Goal: Task Accomplishment & Management: Manage account settings

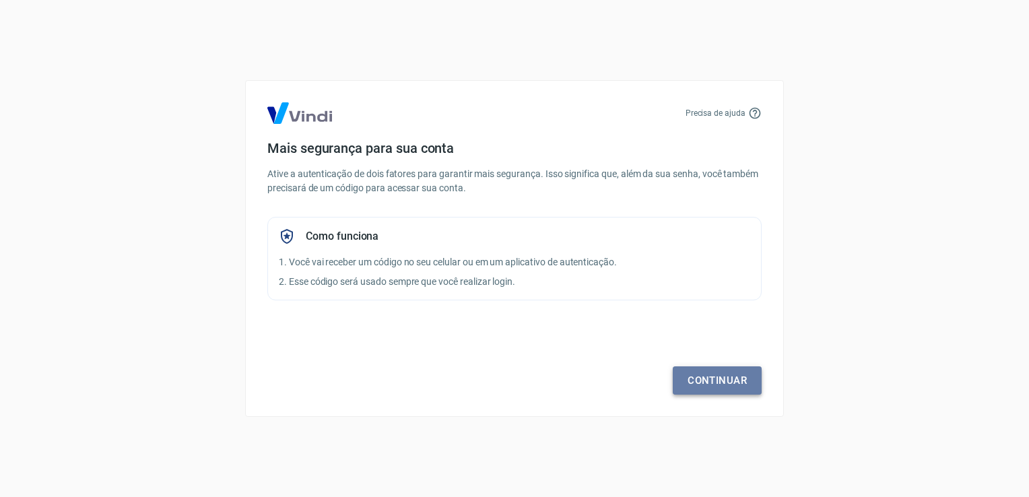
click at [698, 373] on link "Continuar" at bounding box center [717, 380] width 89 height 28
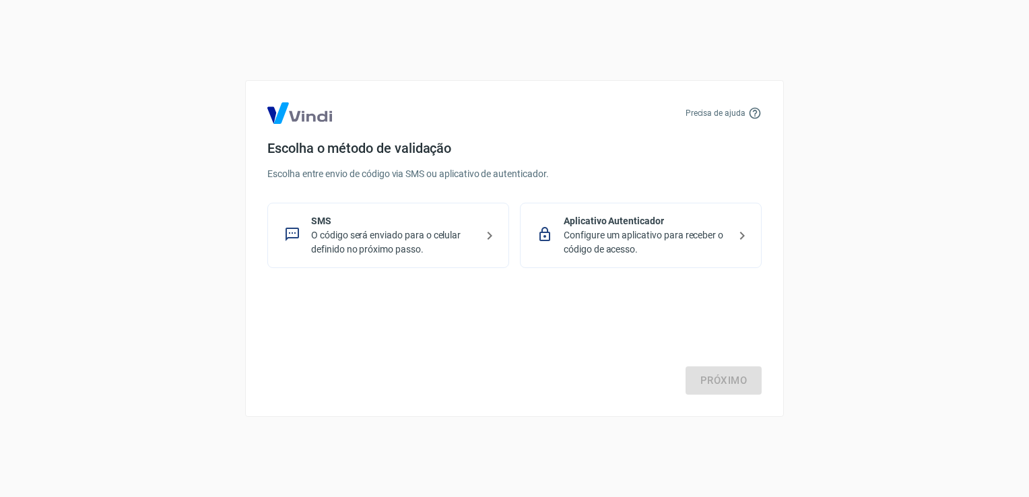
click at [491, 157] on div "Escolha o método de validação Escolha entre envio de código via SMS ou aplicati…" at bounding box center [514, 204] width 494 height 128
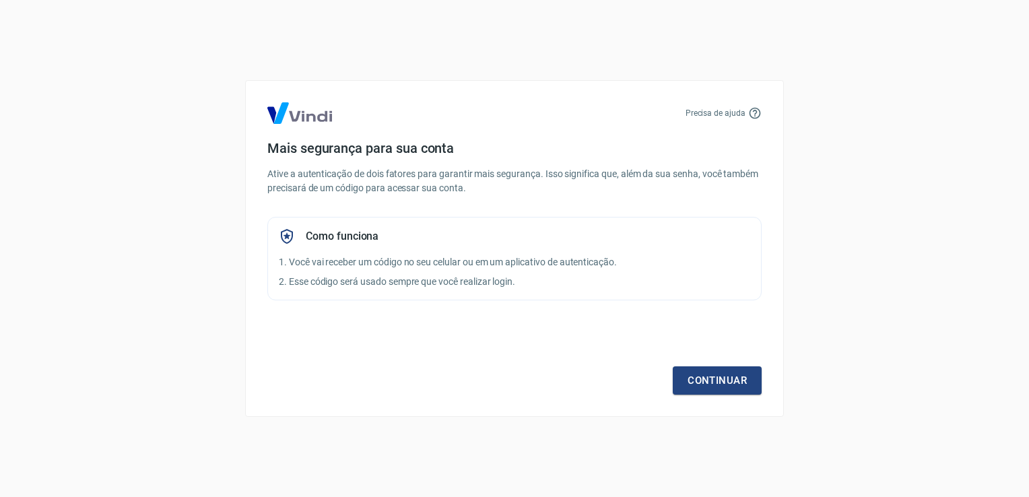
click at [627, 215] on div "Mais segurança para sua conta Ative a autenticação de dois fatores para garanti…" at bounding box center [514, 220] width 494 height 160
click at [747, 376] on link "Continuar" at bounding box center [717, 380] width 89 height 28
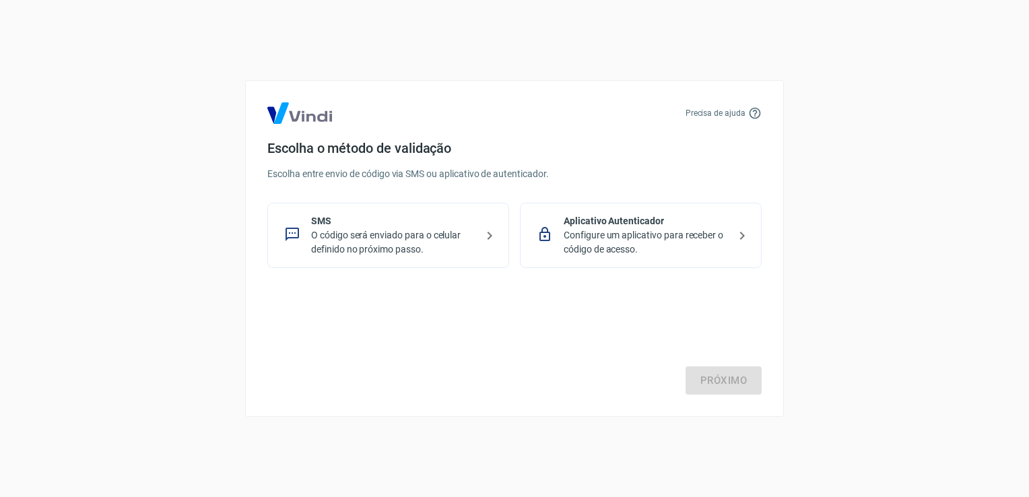
click at [437, 244] on p "O código será enviado para o celular definido no próximo passo." at bounding box center [393, 242] width 165 height 28
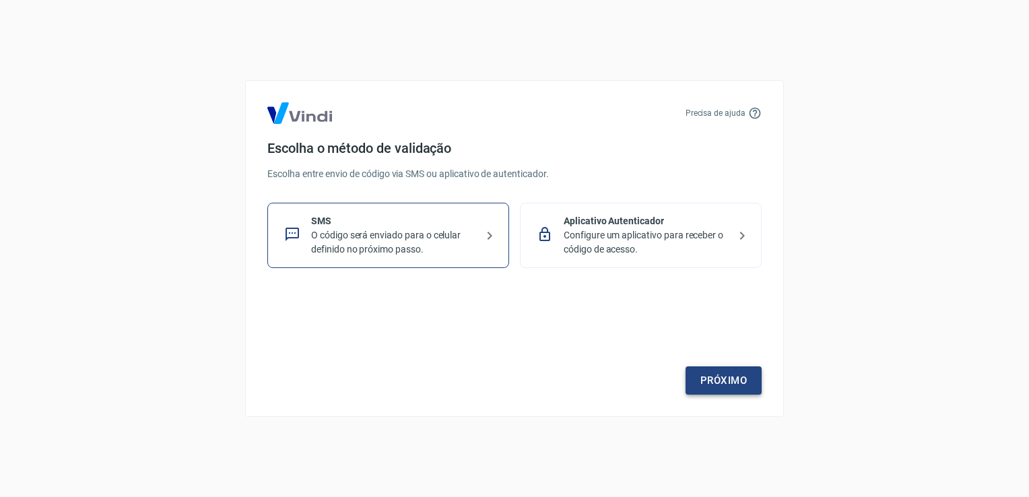
click at [712, 375] on link "Próximo" at bounding box center [724, 380] width 76 height 28
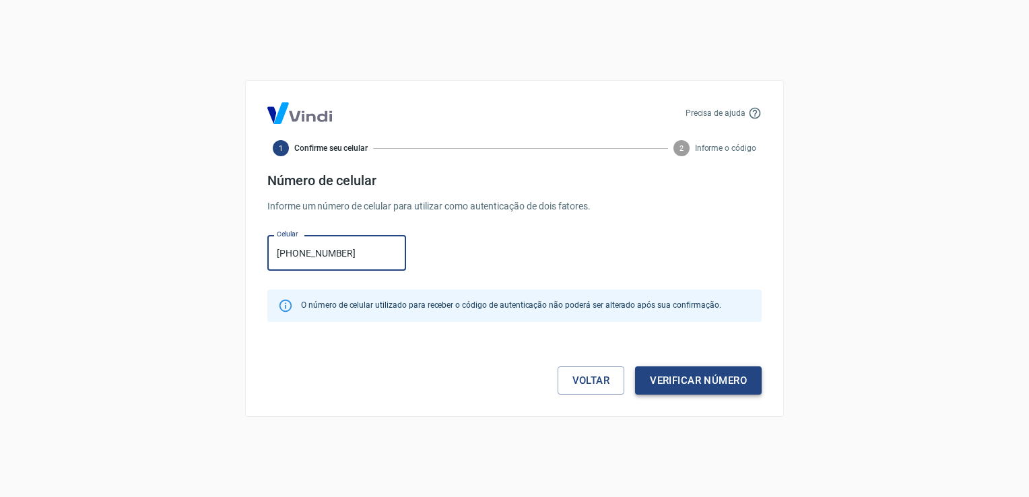
type input "(27) 99703-9337"
click at [689, 383] on button "Verificar número" at bounding box center [698, 380] width 127 height 28
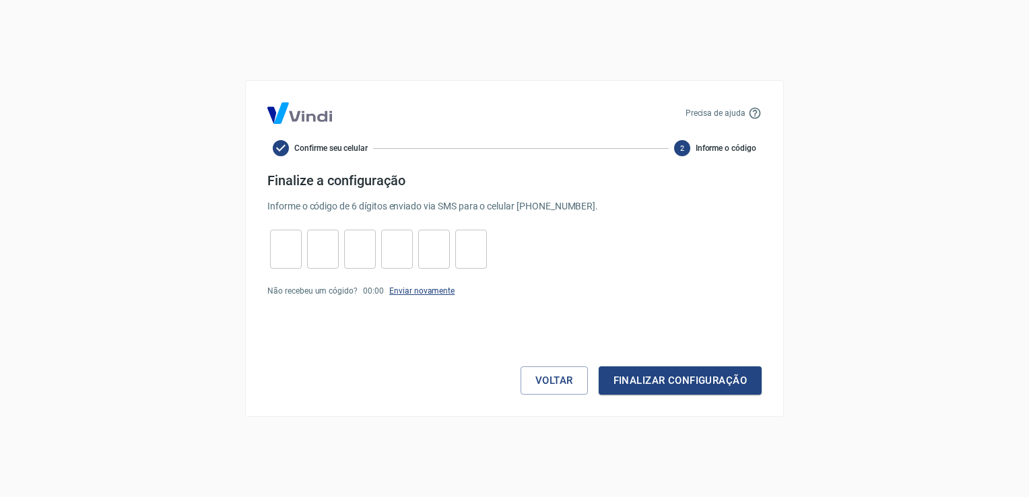
click at [433, 292] on link "Enviar novamente" at bounding box center [421, 290] width 65 height 9
click at [525, 380] on button "Voltar" at bounding box center [554, 380] width 67 height 28
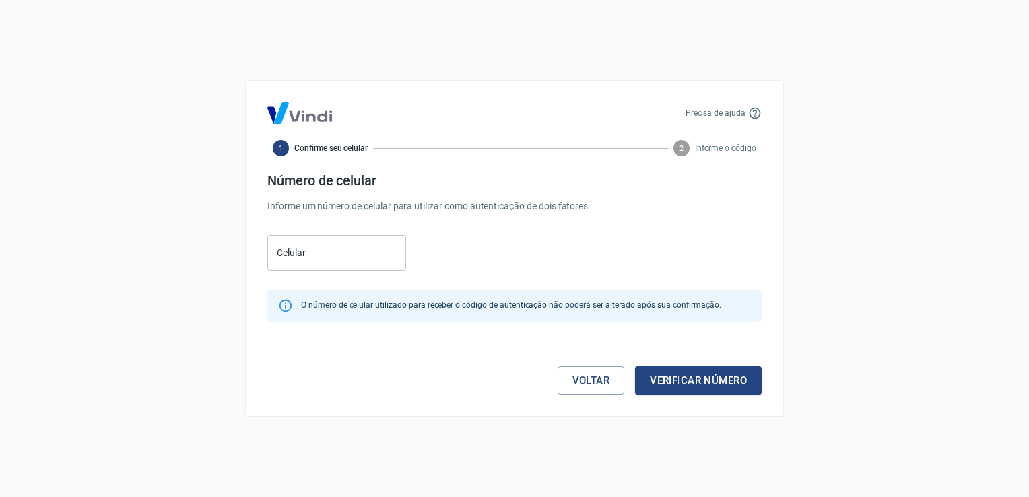
click at [756, 114] on icon at bounding box center [754, 112] width 13 height 13
click at [725, 113] on p "Precisa de ajuda" at bounding box center [716, 113] width 60 height 12
click at [753, 112] on icon at bounding box center [754, 112] width 13 height 13
click at [361, 256] on input "Celular" at bounding box center [336, 253] width 139 height 36
type input "(27) 99703-9337"
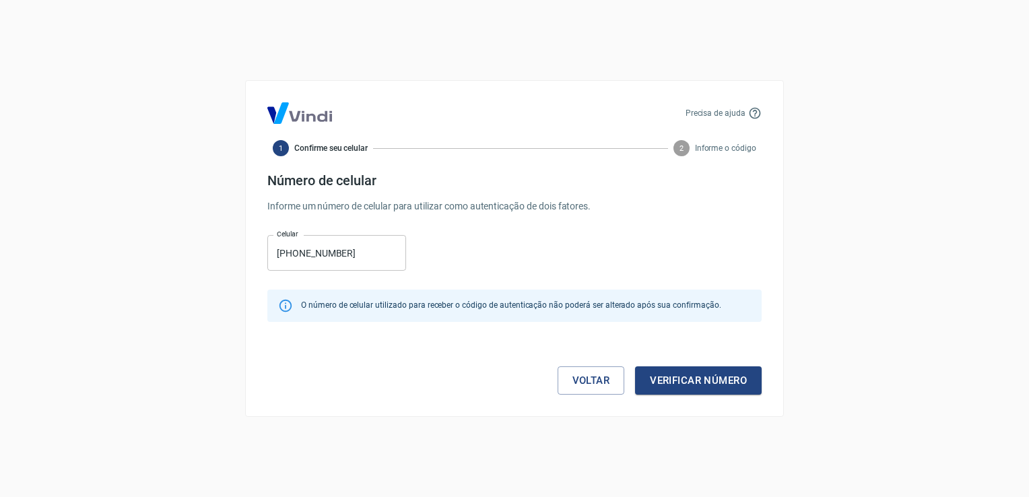
click at [725, 397] on div "Precisa de ajuda 1 Confirme seu celular 2 Informe o código Número de celular In…" at bounding box center [514, 248] width 539 height 337
click at [726, 387] on button "Verificar número" at bounding box center [698, 380] width 127 height 28
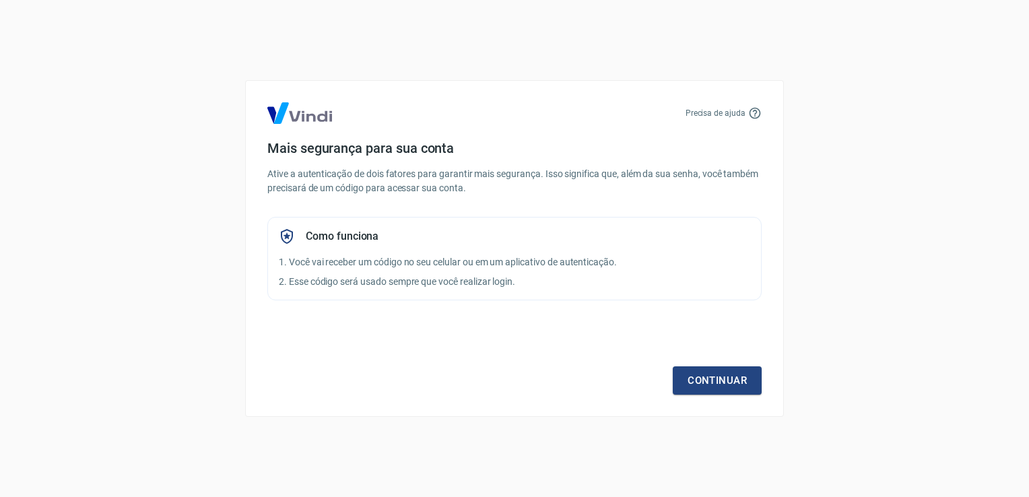
click at [752, 114] on icon at bounding box center [754, 112] width 13 height 13
click at [719, 114] on p "Precisa de ajuda" at bounding box center [716, 113] width 60 height 12
click at [719, 380] on link "Continuar" at bounding box center [717, 380] width 89 height 28
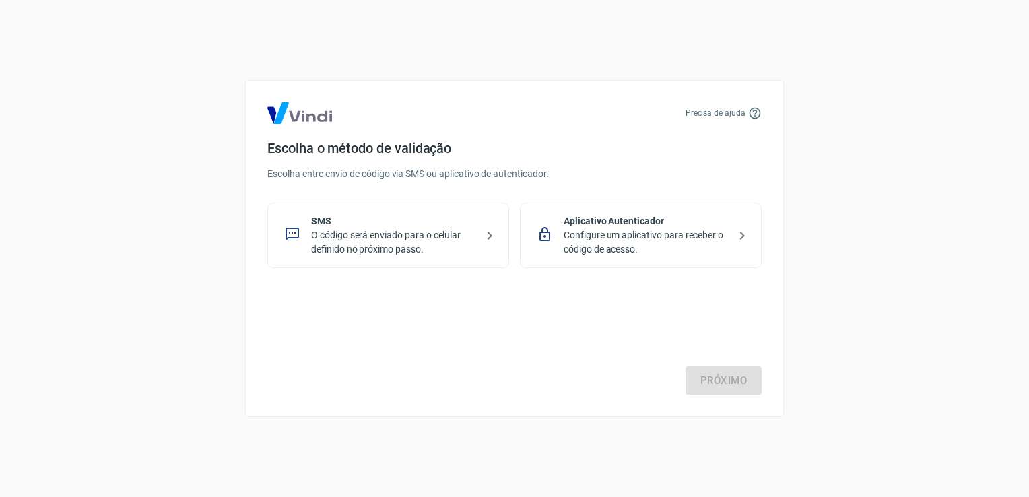
click at [457, 237] on p "O código será enviado para o celular definido no próximo passo." at bounding box center [393, 242] width 165 height 28
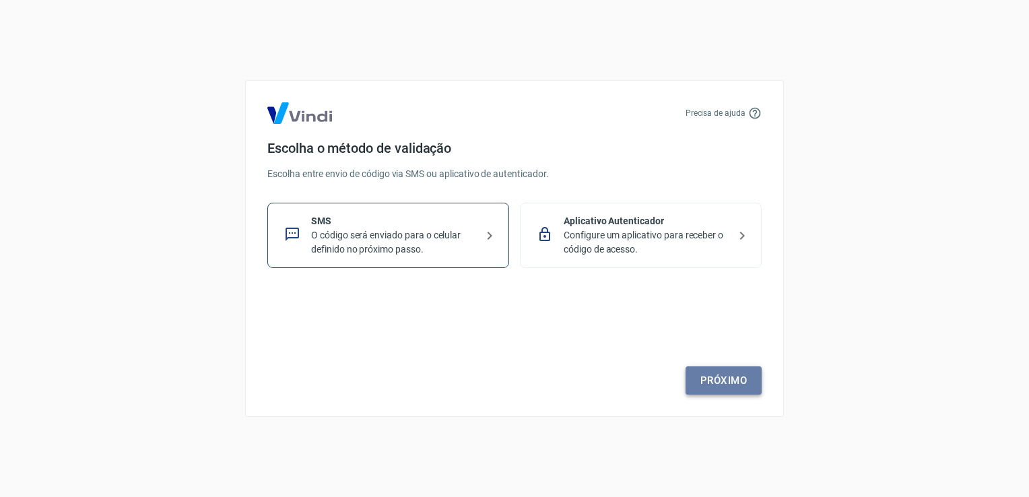
click at [692, 372] on link "Próximo" at bounding box center [724, 380] width 76 height 28
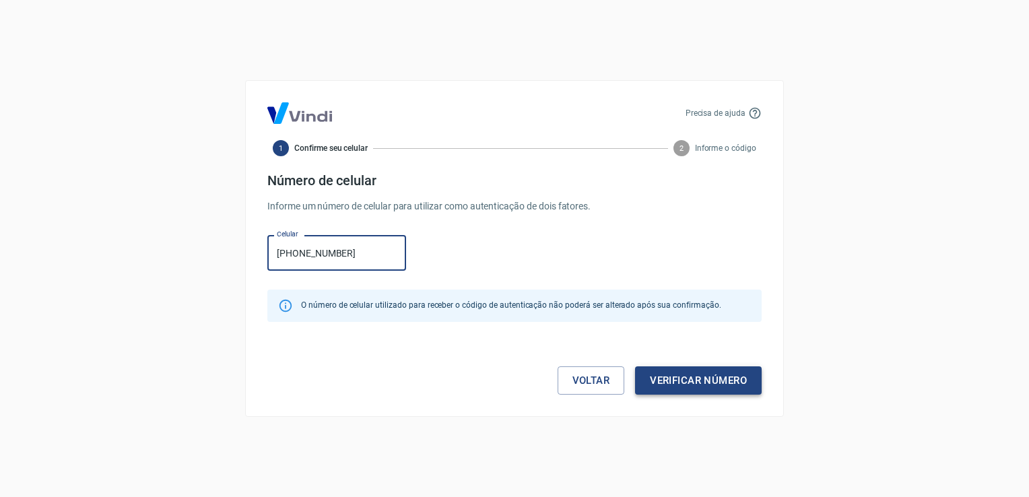
type input "[PHONE_NUMBER]"
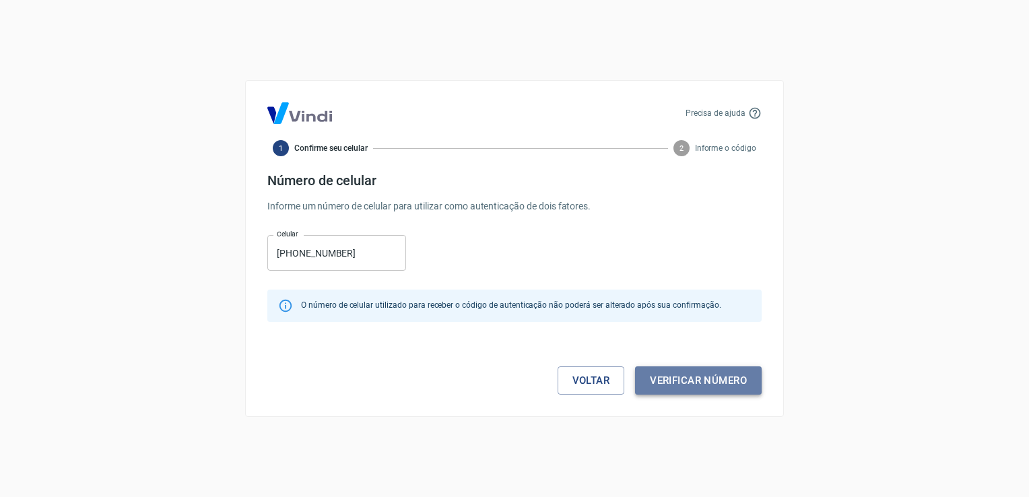
click at [702, 383] on button "Verificar número" at bounding box center [698, 380] width 127 height 28
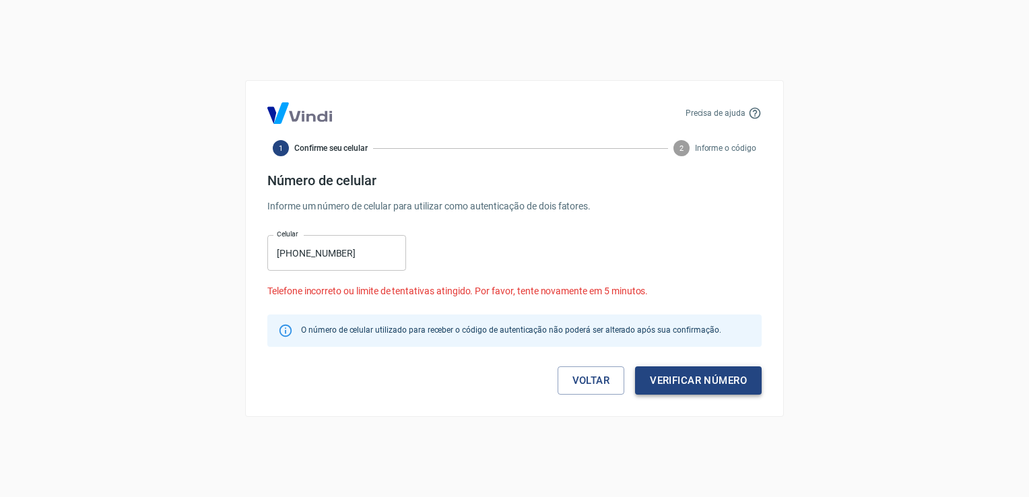
click at [668, 380] on button "Verificar número" at bounding box center [698, 380] width 127 height 28
click at [675, 381] on button "Verificar número" at bounding box center [698, 380] width 127 height 28
click at [607, 387] on link "Voltar" at bounding box center [591, 380] width 67 height 28
